Goal: Transaction & Acquisition: Purchase product/service

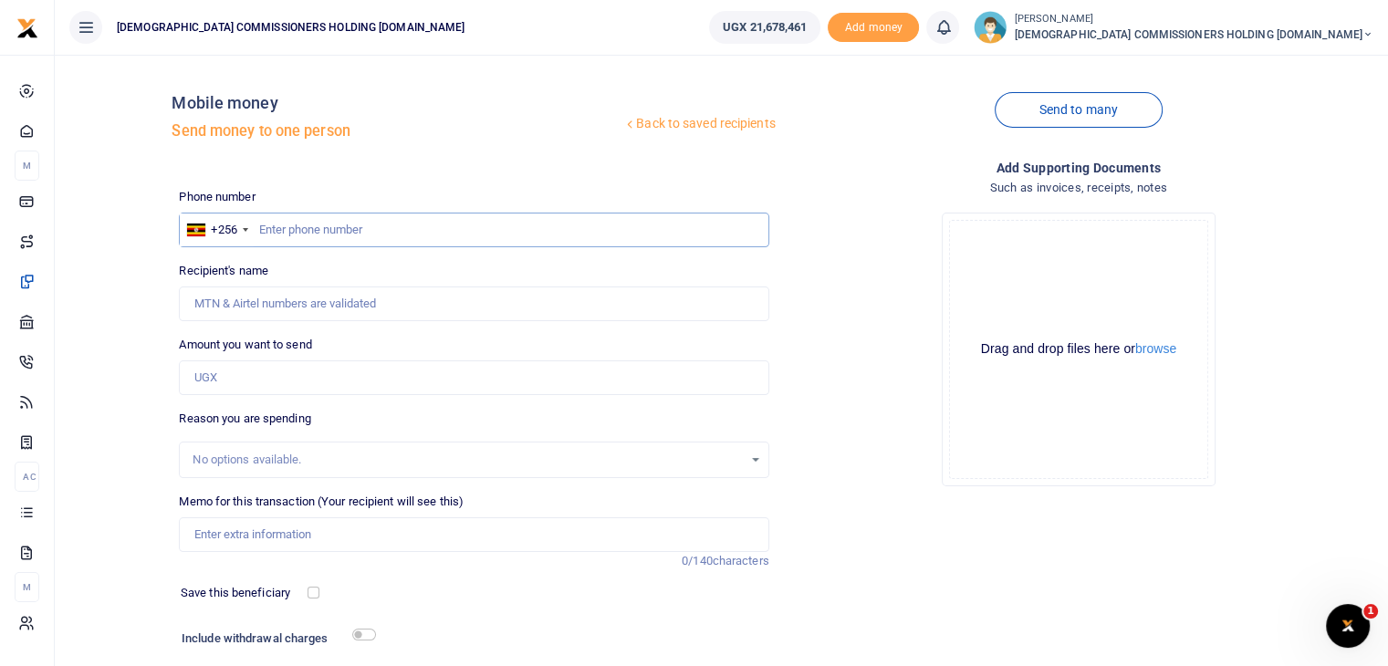
click at [339, 235] on input "text" at bounding box center [474, 230] width 590 height 35
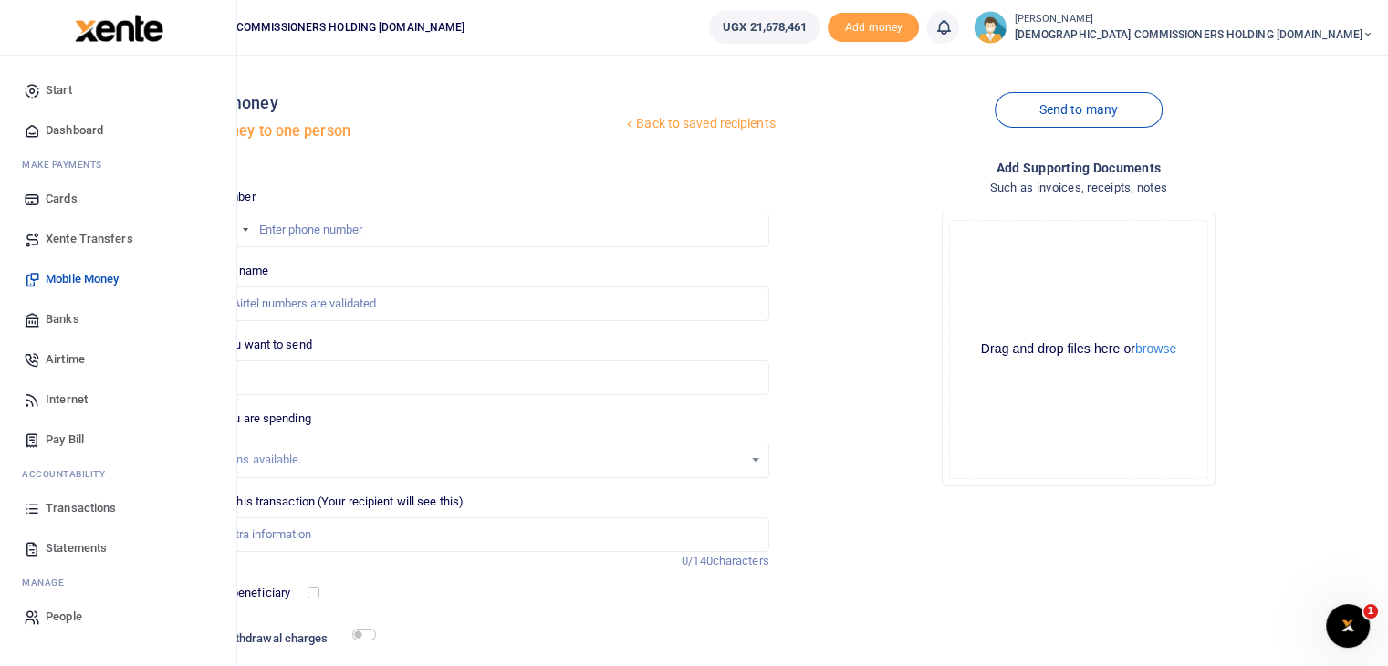
click at [63, 84] on span "Start" at bounding box center [59, 90] width 26 height 18
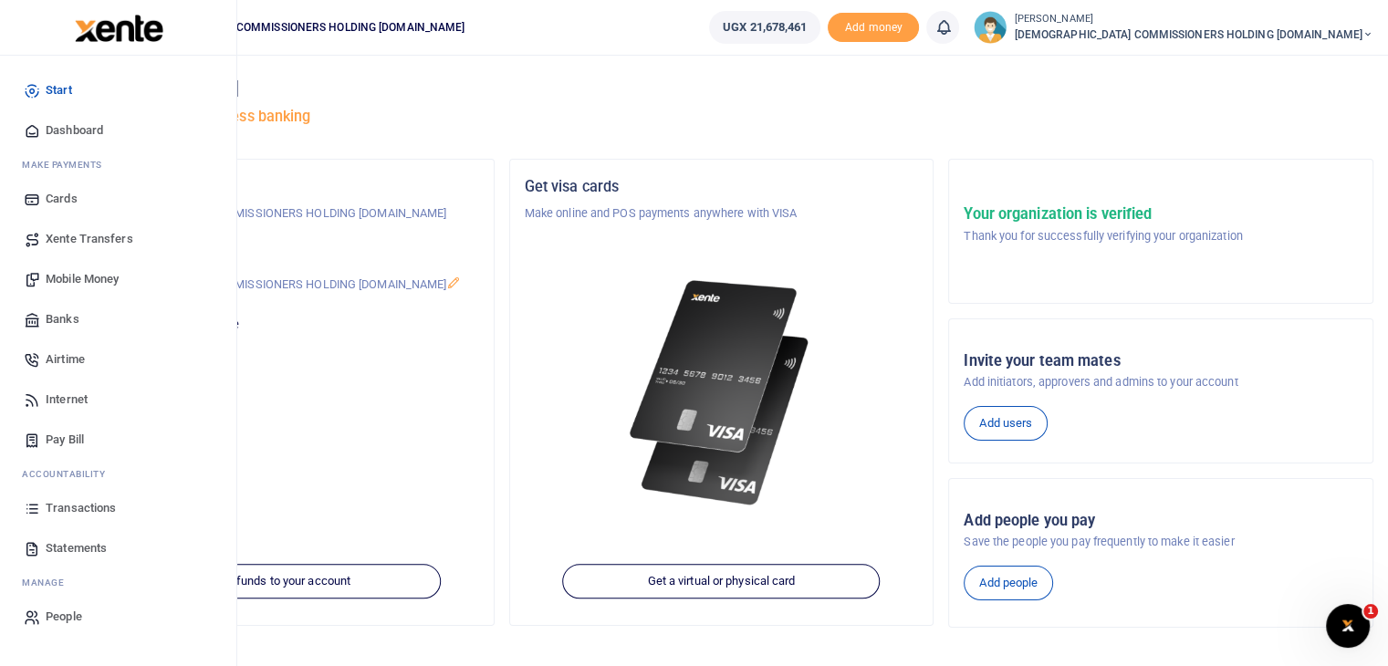
click at [95, 233] on span "Xente Transfers" at bounding box center [90, 239] width 88 height 18
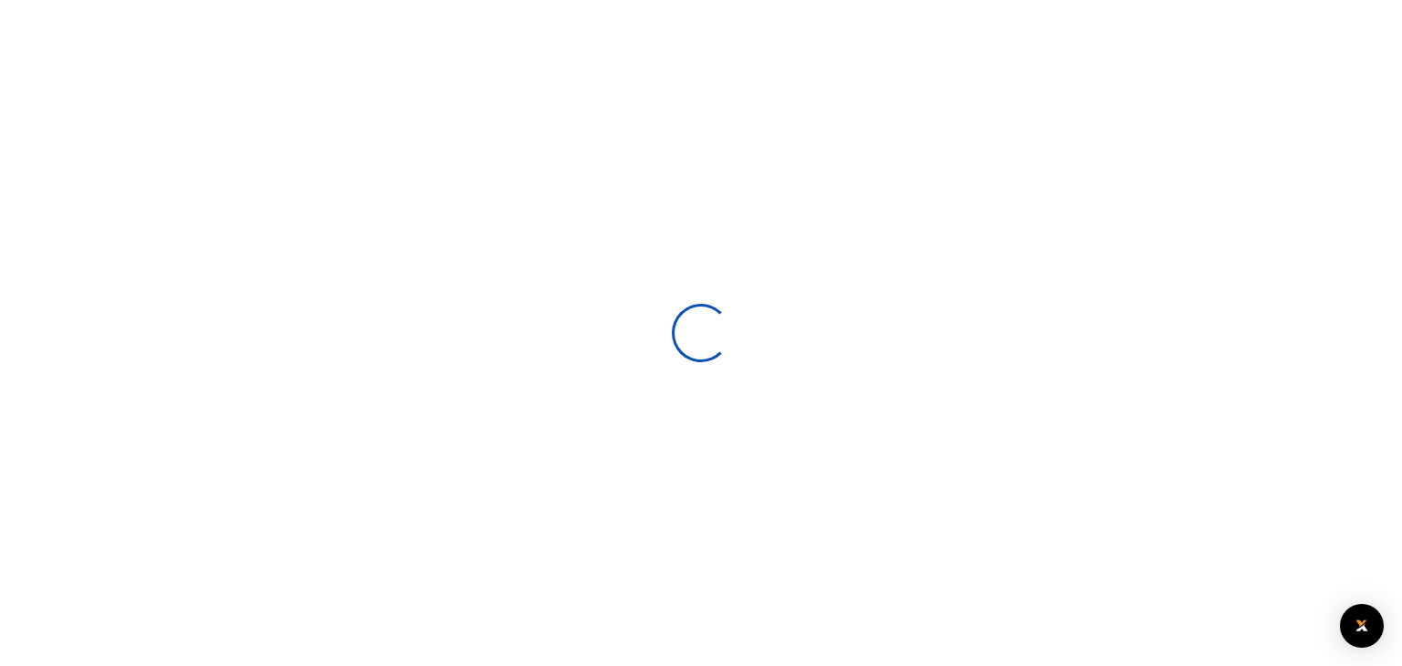
select select
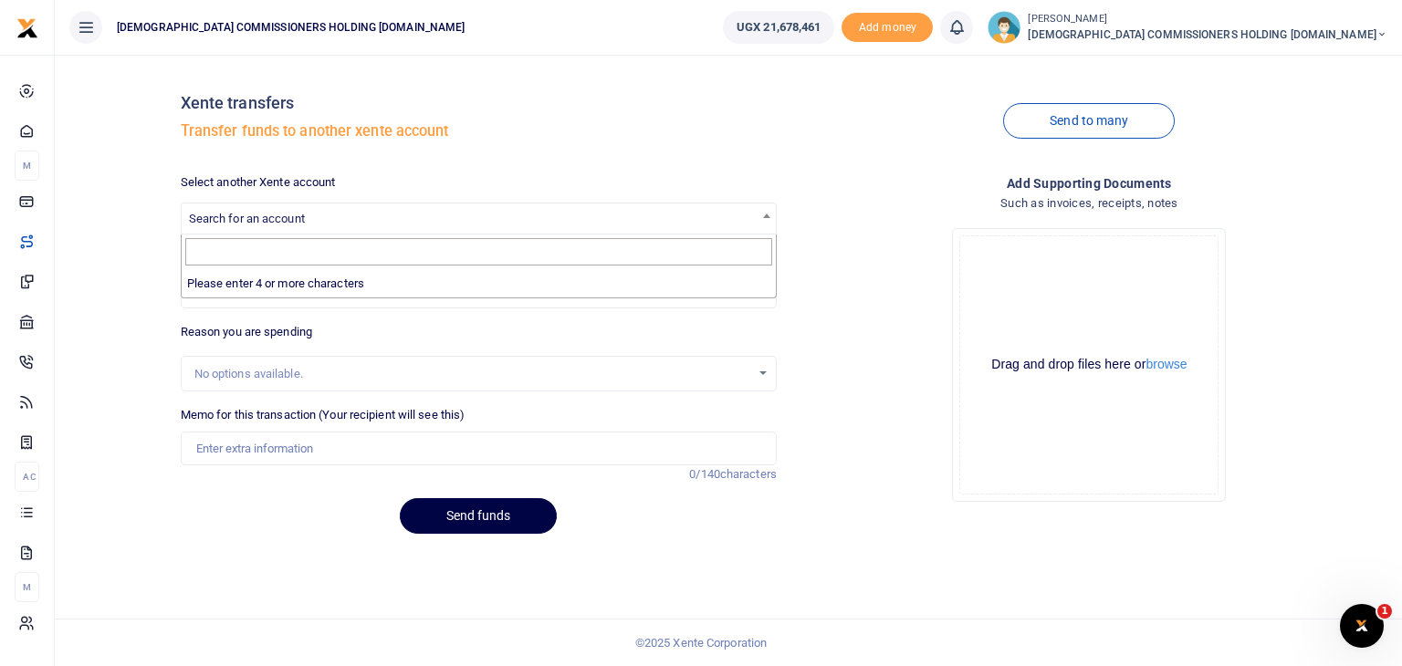
click at [334, 218] on span "Search for an account" at bounding box center [479, 218] width 594 height 28
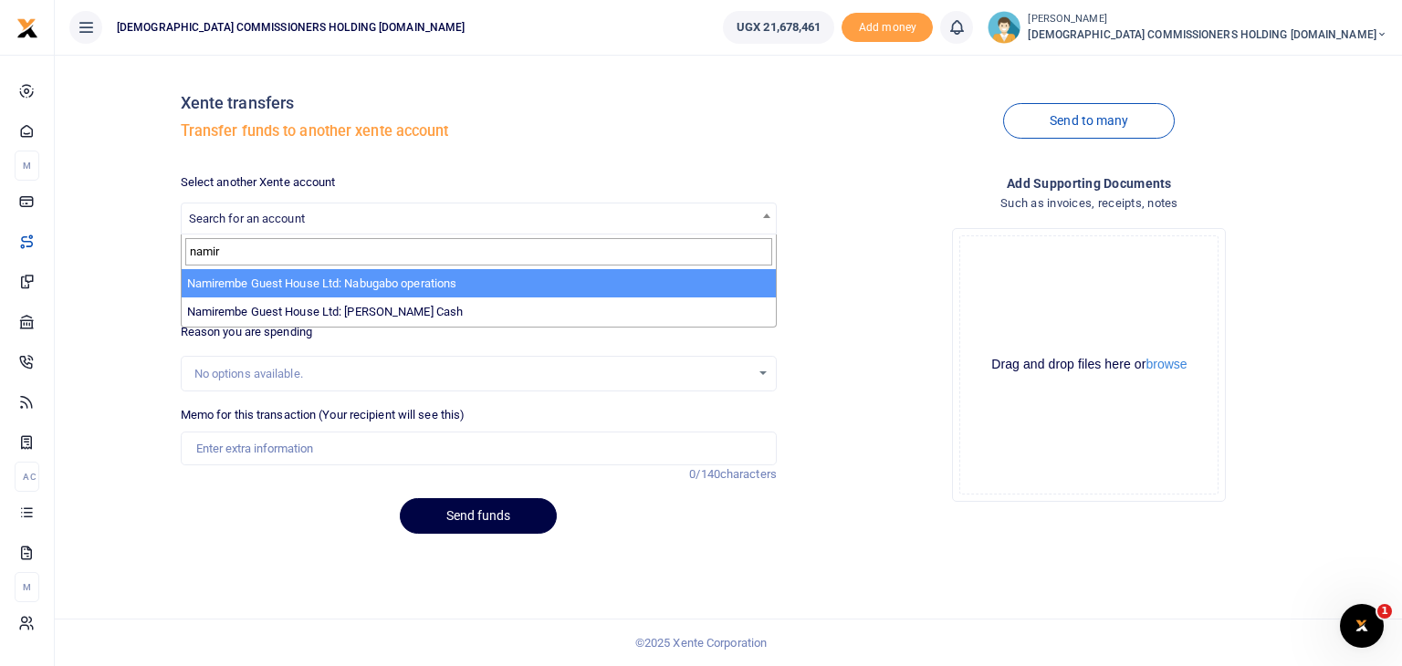
type input "namir"
select select "3681"
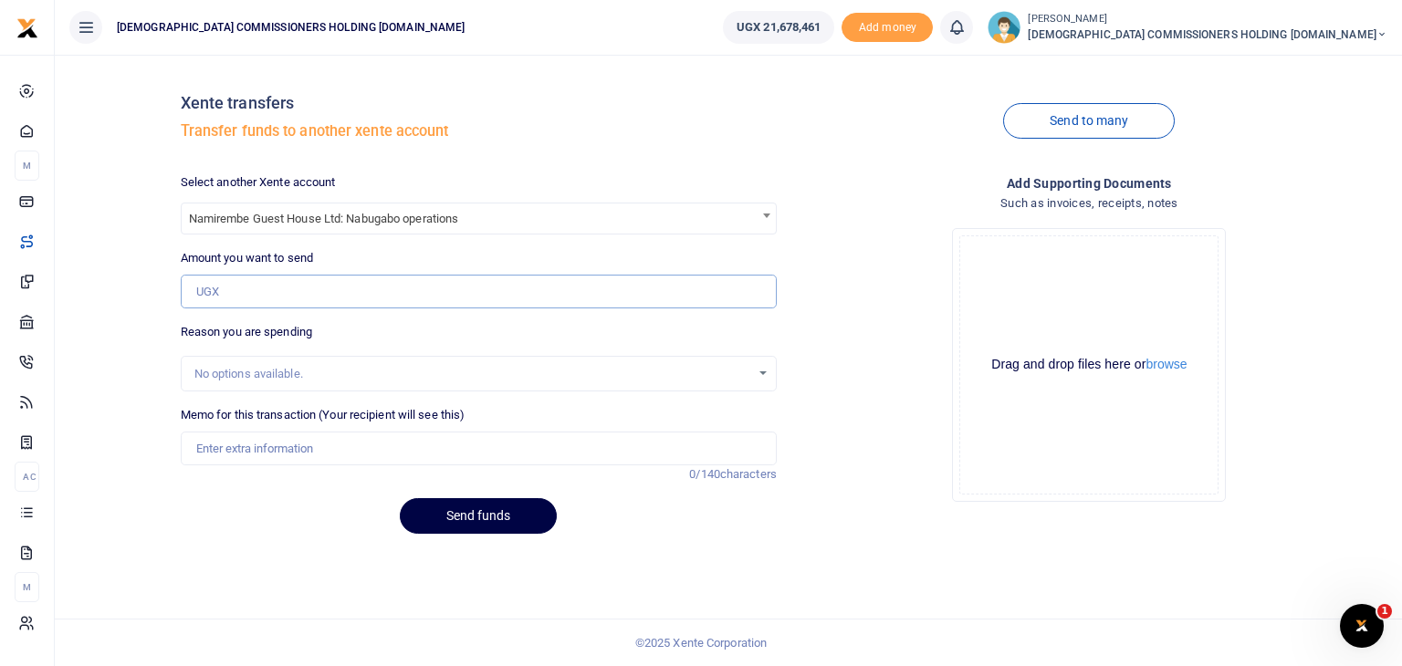
click at [316, 300] on input "Amount you want to send" at bounding box center [479, 292] width 596 height 35
type input "3,000,000"
click at [243, 443] on input "Memo for this transaction (Your recipient will see this)" at bounding box center [479, 449] width 596 height 35
type input "Transfer for operations"
click at [473, 510] on button "Send funds" at bounding box center [478, 516] width 157 height 36
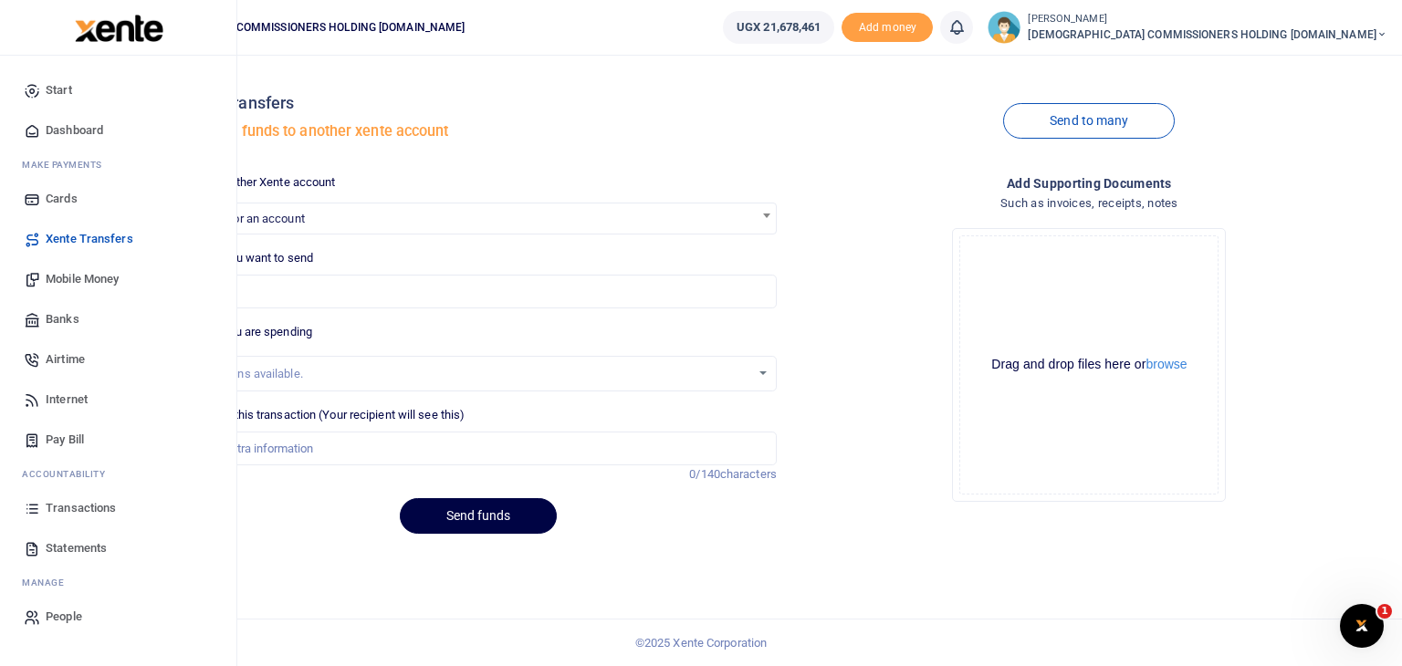
click at [89, 510] on span "Transactions" at bounding box center [81, 508] width 70 height 18
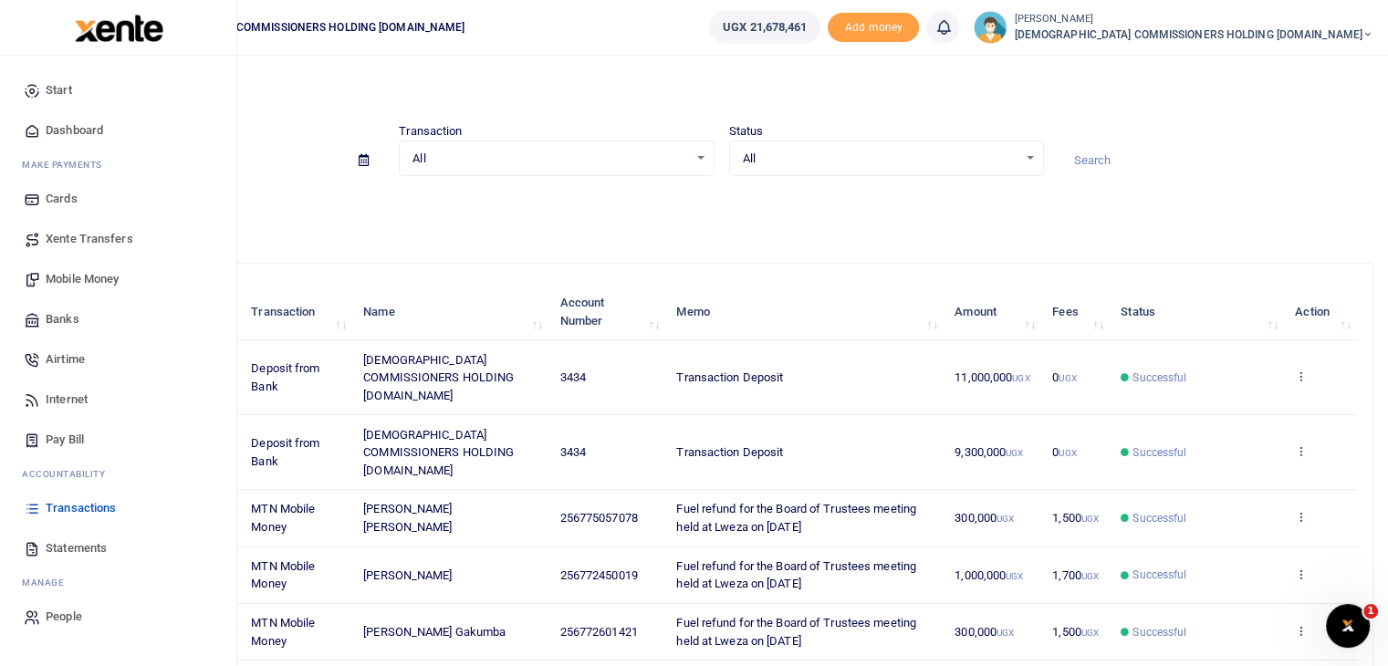
click at [83, 235] on span "Xente Transfers" at bounding box center [90, 239] width 88 height 18
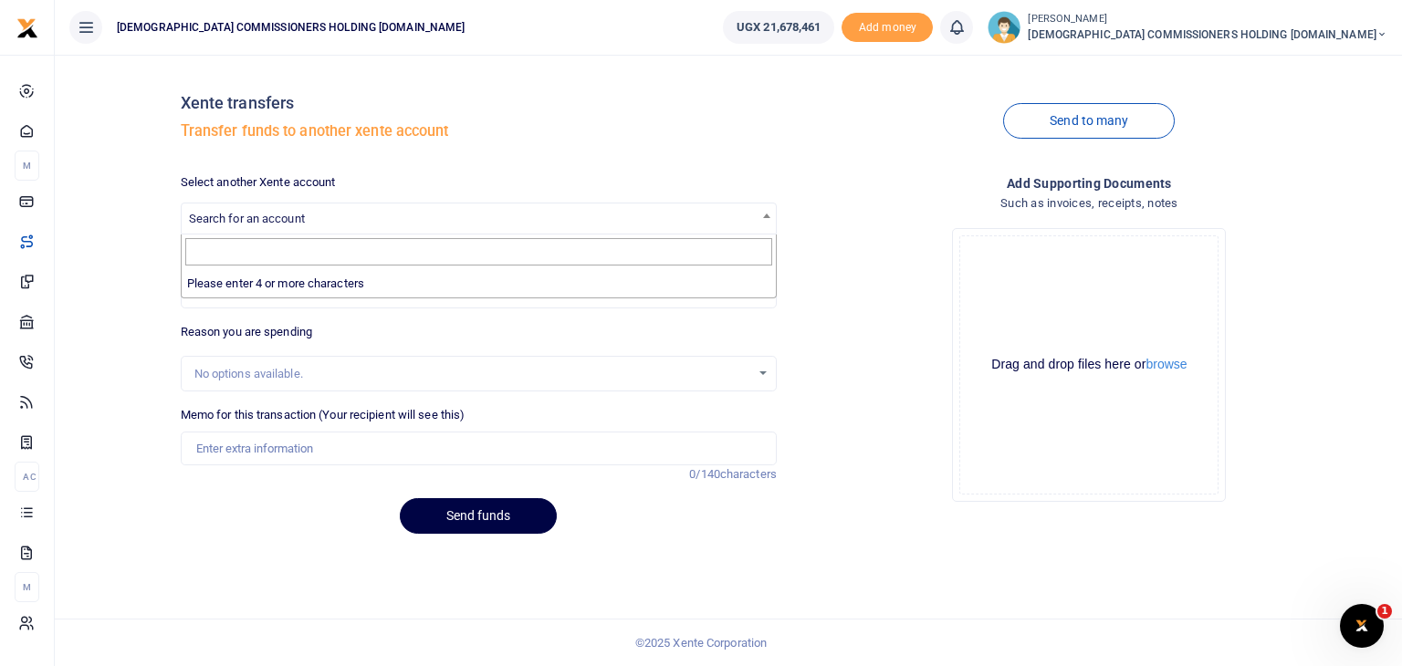
click at [422, 219] on span "Search for an account" at bounding box center [479, 218] width 594 height 28
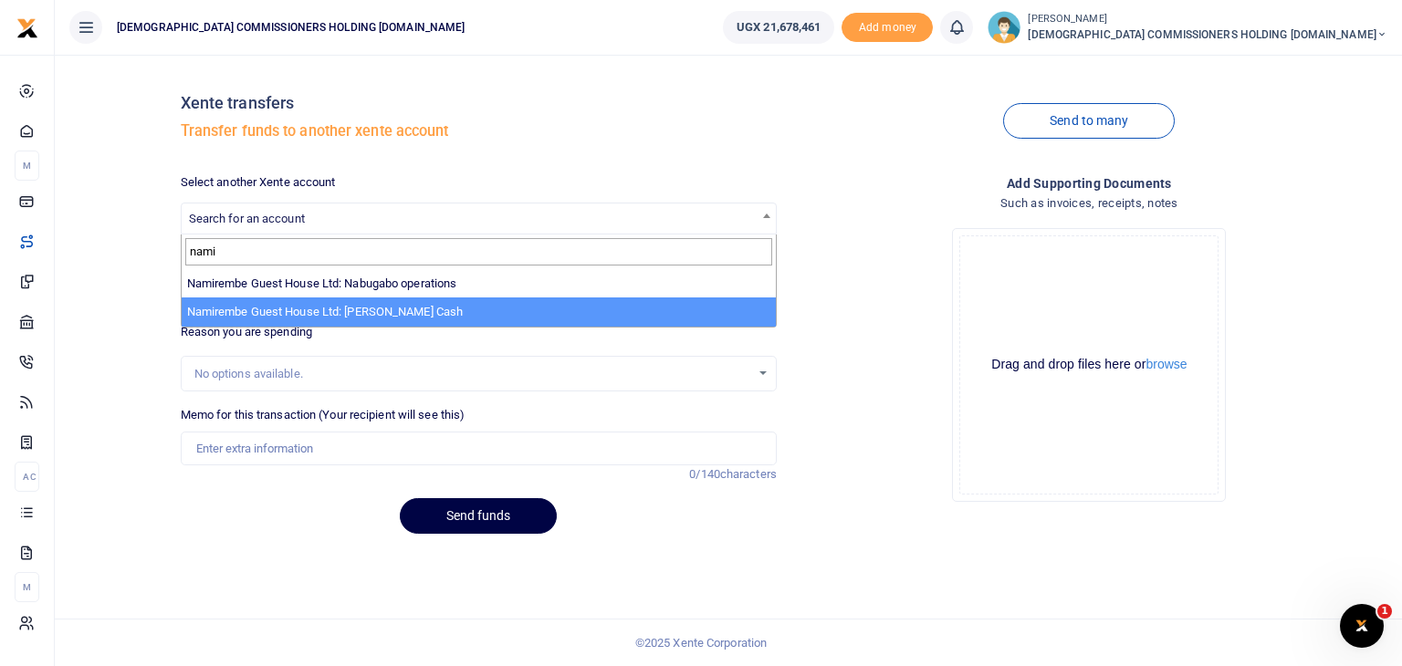
type input "nami"
select select "3682"
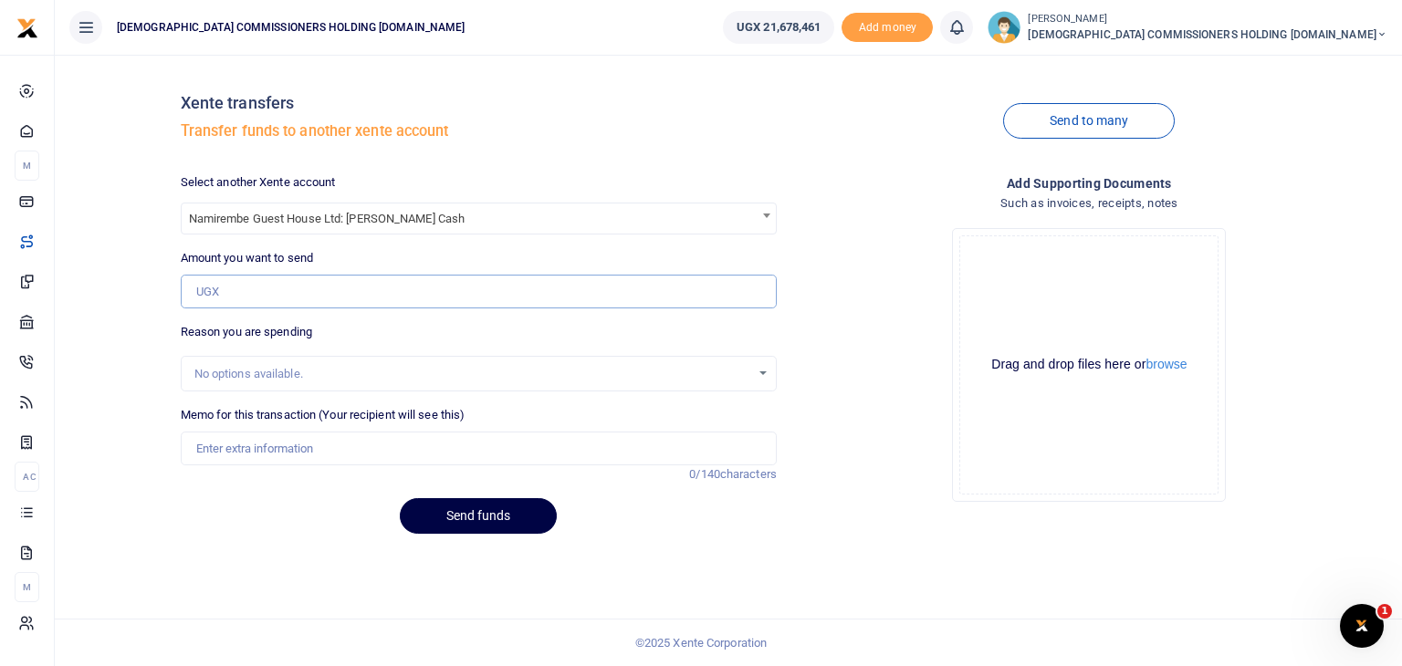
click at [328, 294] on input "Amount you want to send" at bounding box center [479, 292] width 596 height 35
type input "8,000,000"
click at [255, 447] on input "Memo for this transaction (Your recipient will see this)" at bounding box center [479, 449] width 596 height 35
type input "Transfer for operations"
click at [475, 517] on button "Send funds" at bounding box center [478, 516] width 157 height 36
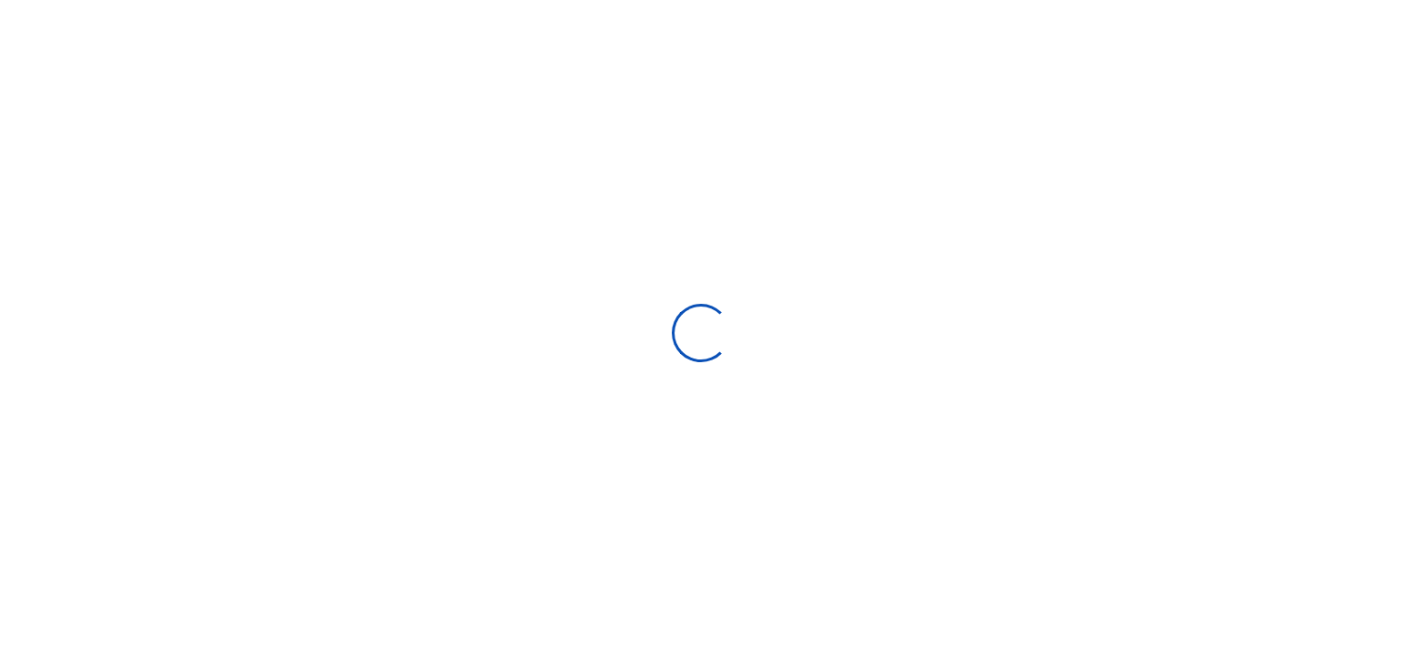
select select "Loading categories"
select select
